Goal: Check status: Check status

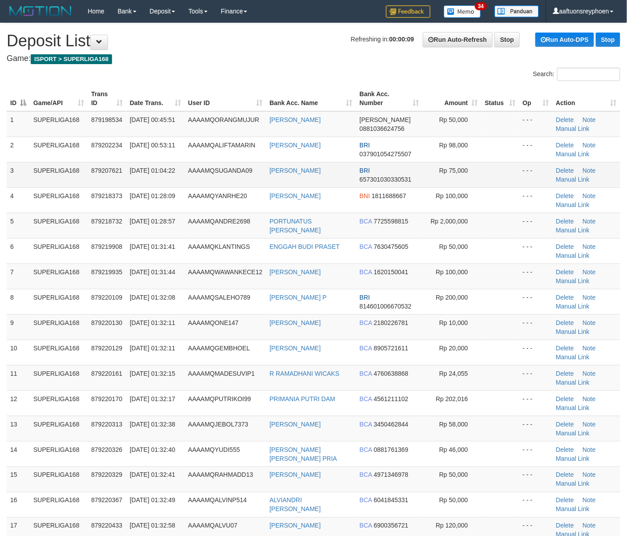
click at [188, 166] on td "AAAAMQSUGANDA09" at bounding box center [225, 174] width 81 height 25
click at [64, 182] on td "SUPERLIGA168" at bounding box center [59, 174] width 58 height 25
drag, startPoint x: 64, startPoint y: 182, endPoint x: 2, endPoint y: 203, distance: 65.3
click at [60, 183] on td "SUPERLIGA168" at bounding box center [59, 174] width 58 height 25
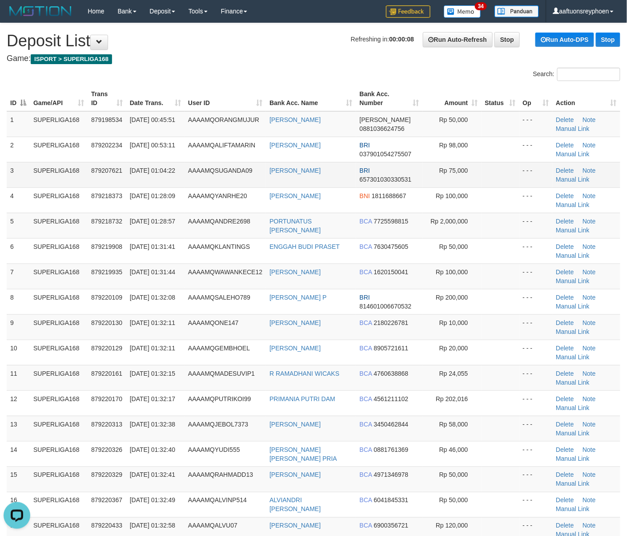
click at [136, 174] on span "[DATE] 01:04:22" at bounding box center [152, 170] width 45 height 7
drag, startPoint x: 136, startPoint y: 177, endPoint x: 2, endPoint y: 203, distance: 136.0
click at [135, 174] on span "[DATE] 01:04:22" at bounding box center [152, 170] width 45 height 7
click at [81, 186] on td "SUPERLIGA168" at bounding box center [59, 174] width 58 height 25
drag, startPoint x: 81, startPoint y: 186, endPoint x: 11, endPoint y: 209, distance: 74.0
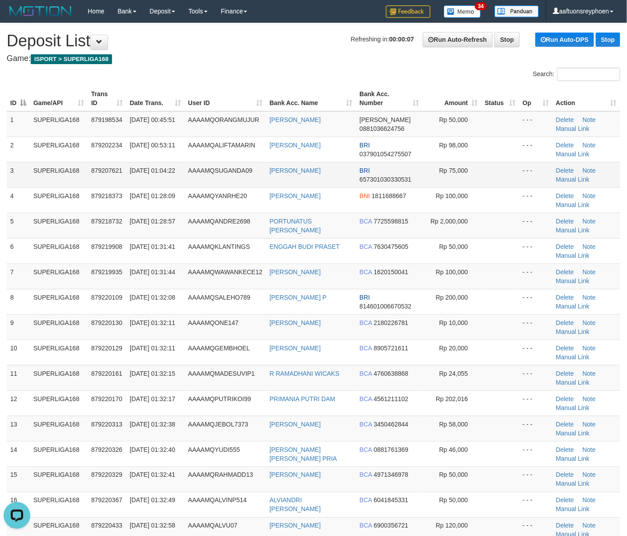
click at [81, 186] on td "SUPERLIGA168" at bounding box center [59, 174] width 58 height 25
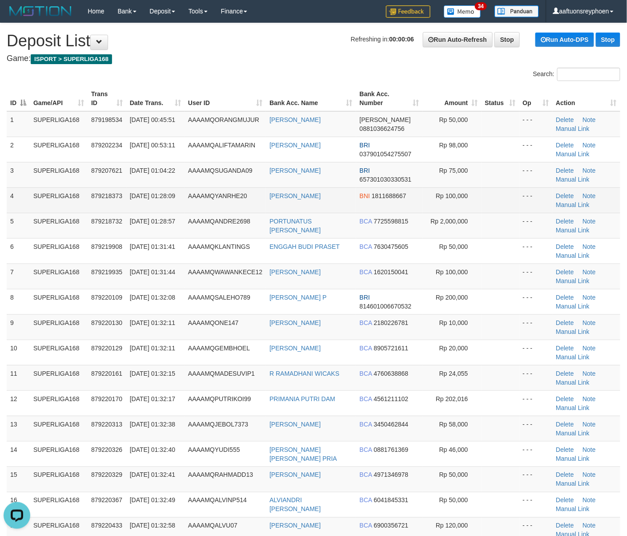
click at [128, 187] on td "[DATE] 01:28:09" at bounding box center [155, 199] width 58 height 25
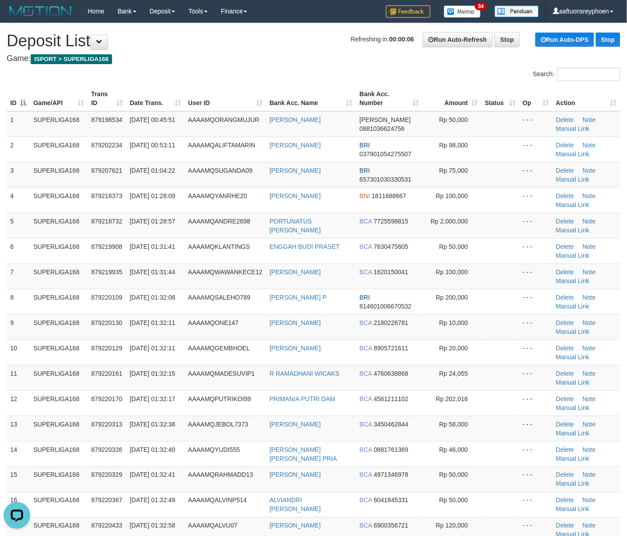
click at [8, 209] on td "4" at bounding box center [18, 199] width 23 height 25
